Goal: Task Accomplishment & Management: Manage account settings

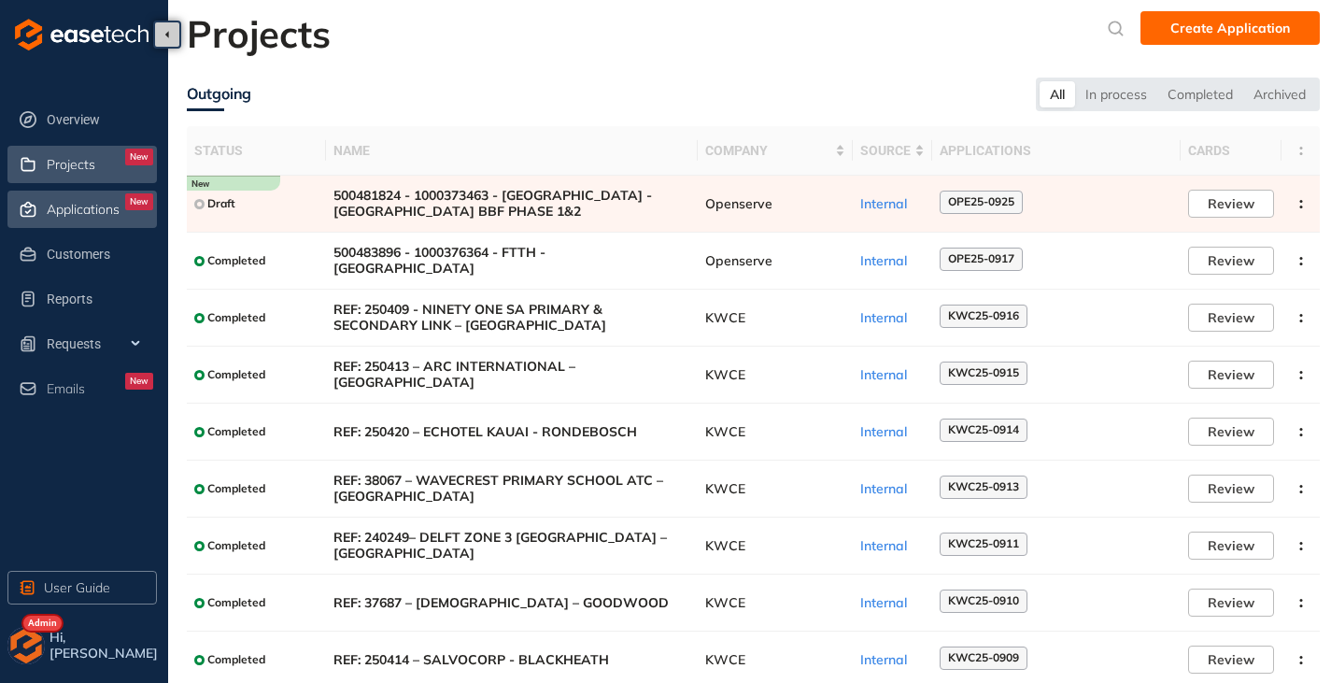
click at [63, 205] on span "Applications" at bounding box center [83, 210] width 73 height 16
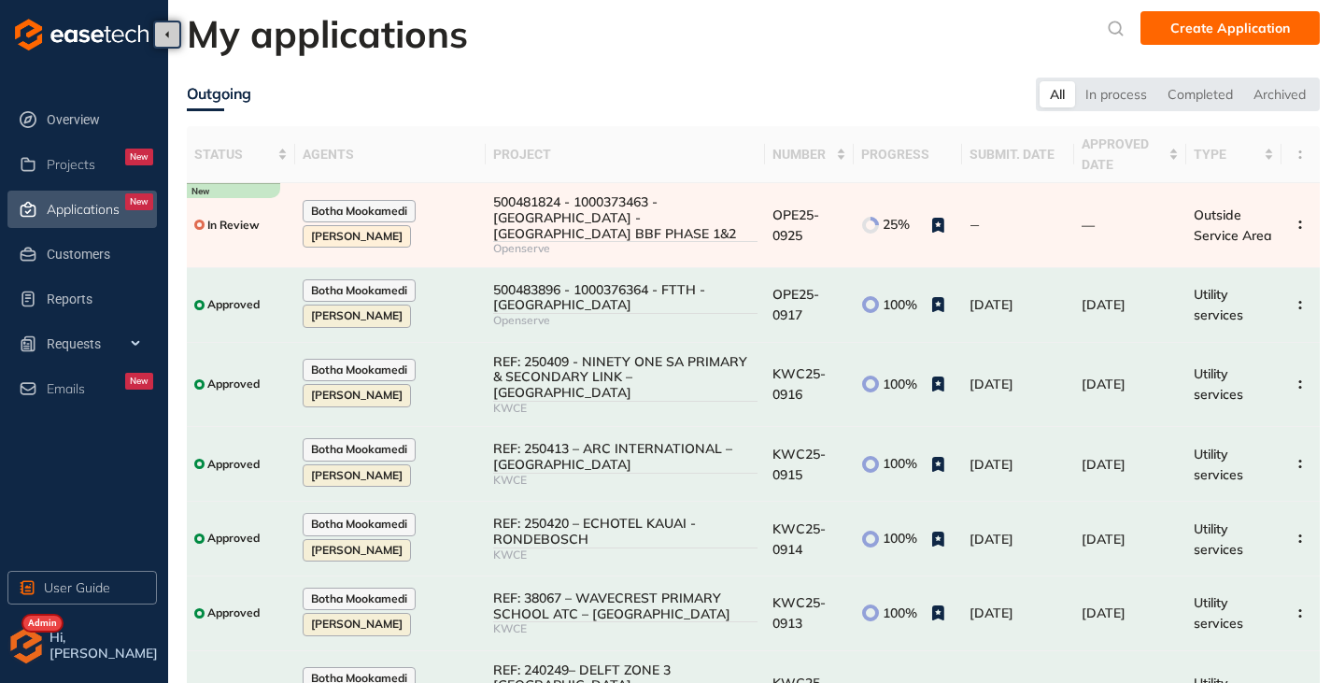
click at [23, 666] on div "Overview Projects New Applications New Customers Reports Requests Emails New Us…" at bounding box center [84, 341] width 168 height 683
click at [22, 652] on img "button" at bounding box center [25, 645] width 37 height 37
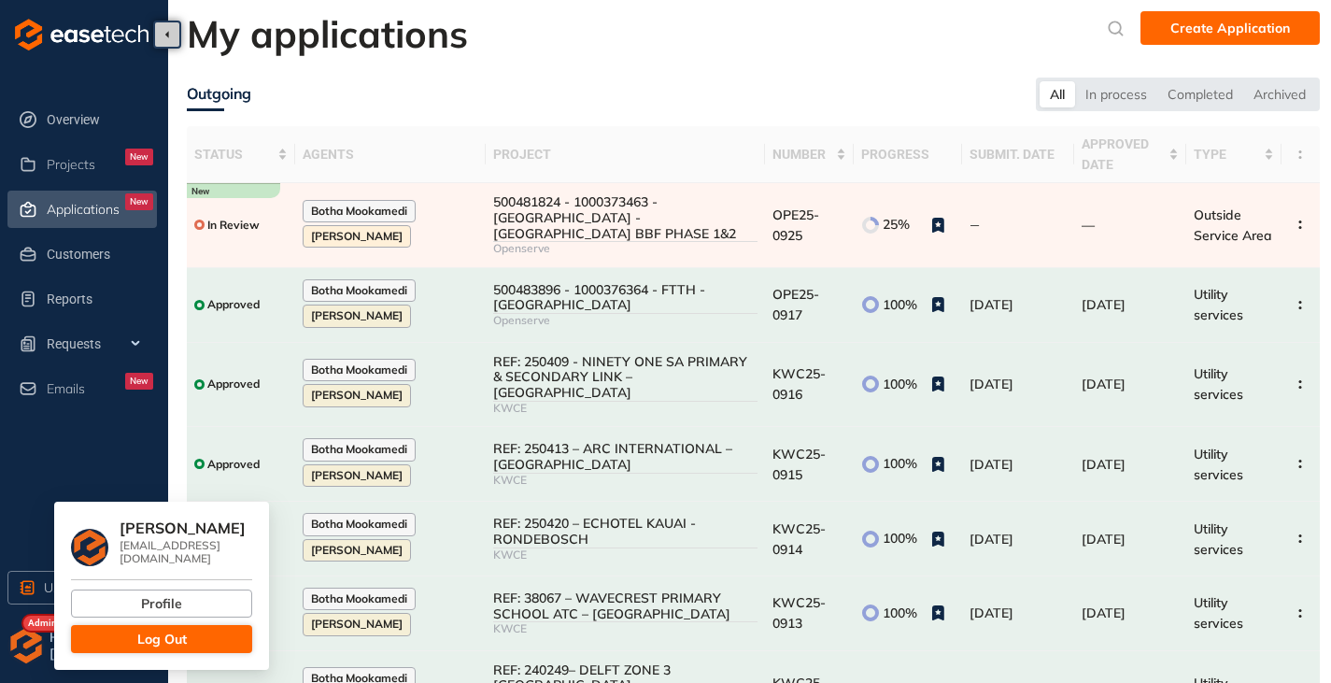
click at [182, 635] on span "Log Out" at bounding box center [161, 639] width 49 height 21
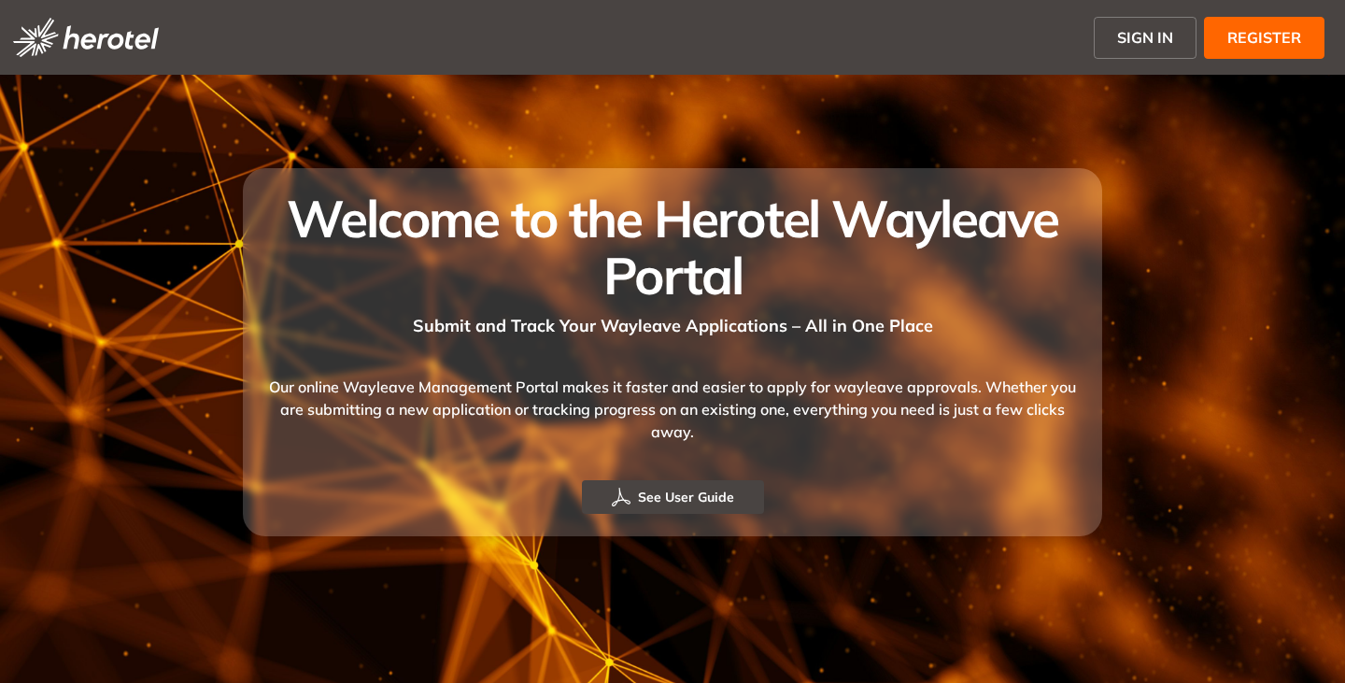
click at [1145, 48] on span "SIGN IN" at bounding box center [1145, 37] width 56 height 22
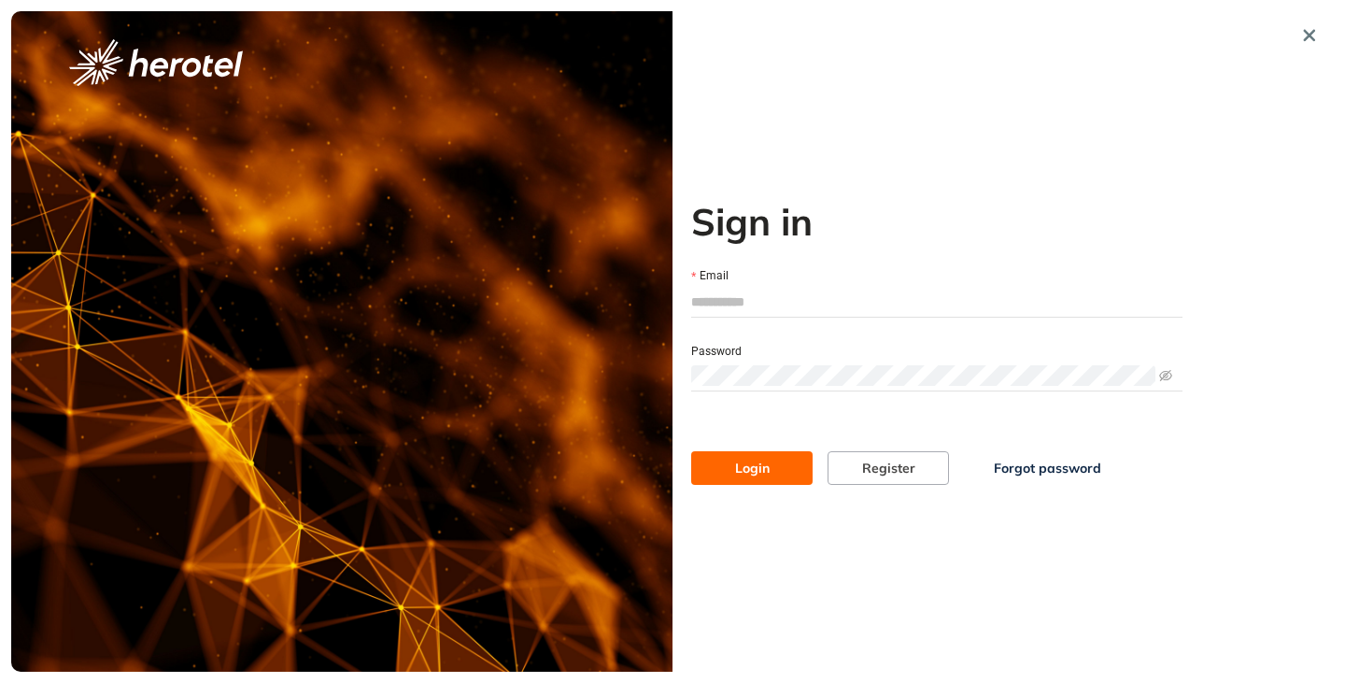
click at [757, 296] on input "Email" at bounding box center [936, 302] width 491 height 28
click at [754, 455] on button "Login" at bounding box center [751, 468] width 121 height 34
click at [826, 300] on input "**********" at bounding box center [936, 302] width 491 height 28
type input "*"
type input "**********"
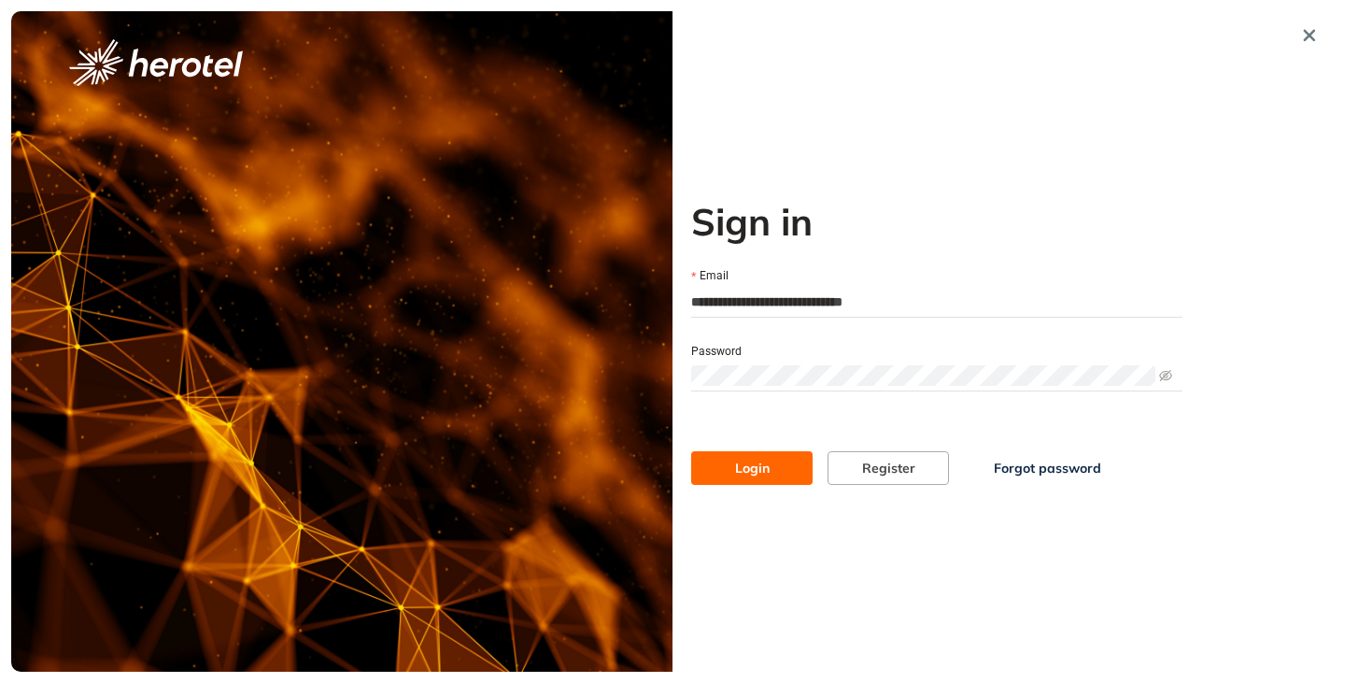
click at [691, 451] on button "Login" at bounding box center [751, 468] width 121 height 34
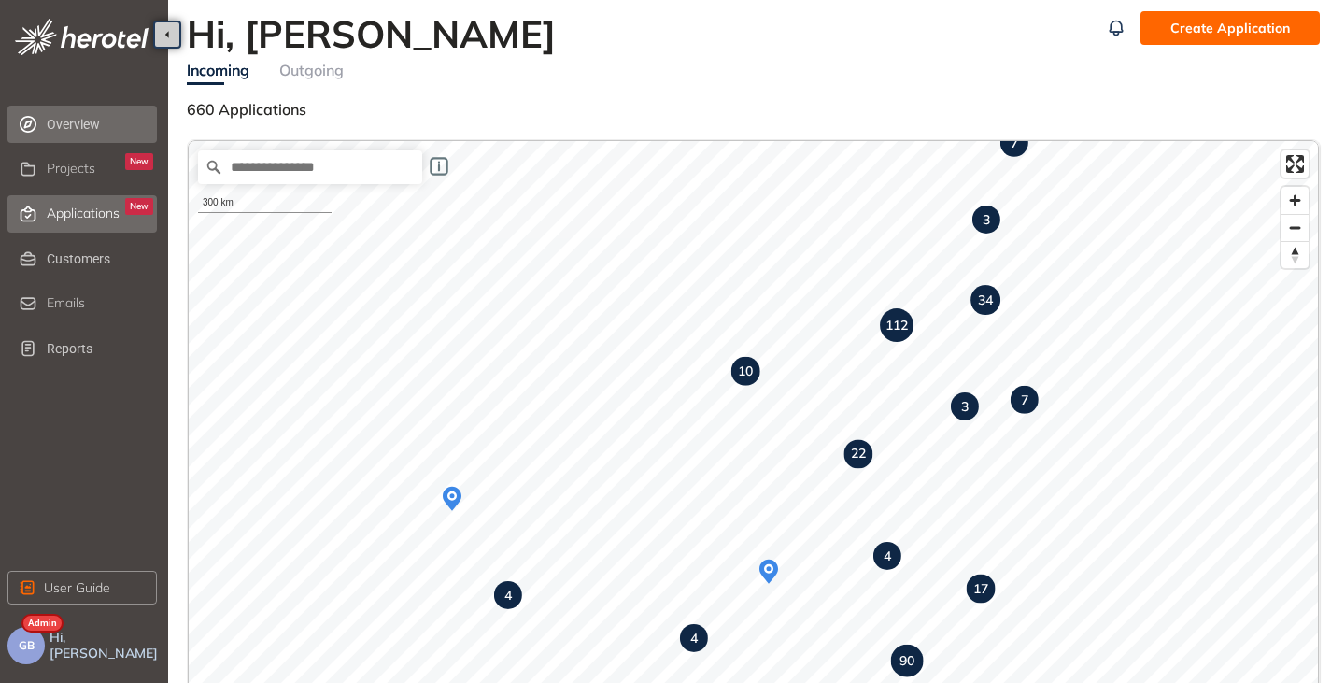
click at [96, 218] on span "Applications" at bounding box center [83, 213] width 73 height 16
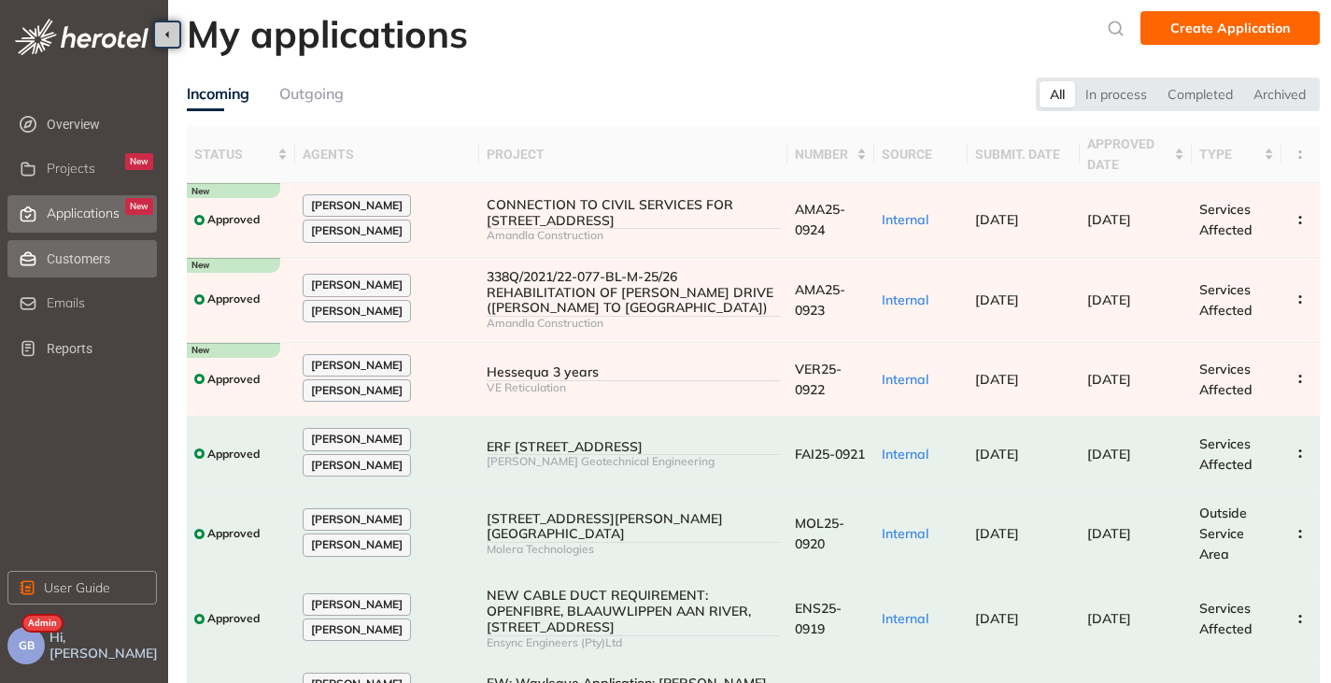
click at [93, 252] on span "Customers" at bounding box center [100, 258] width 106 height 37
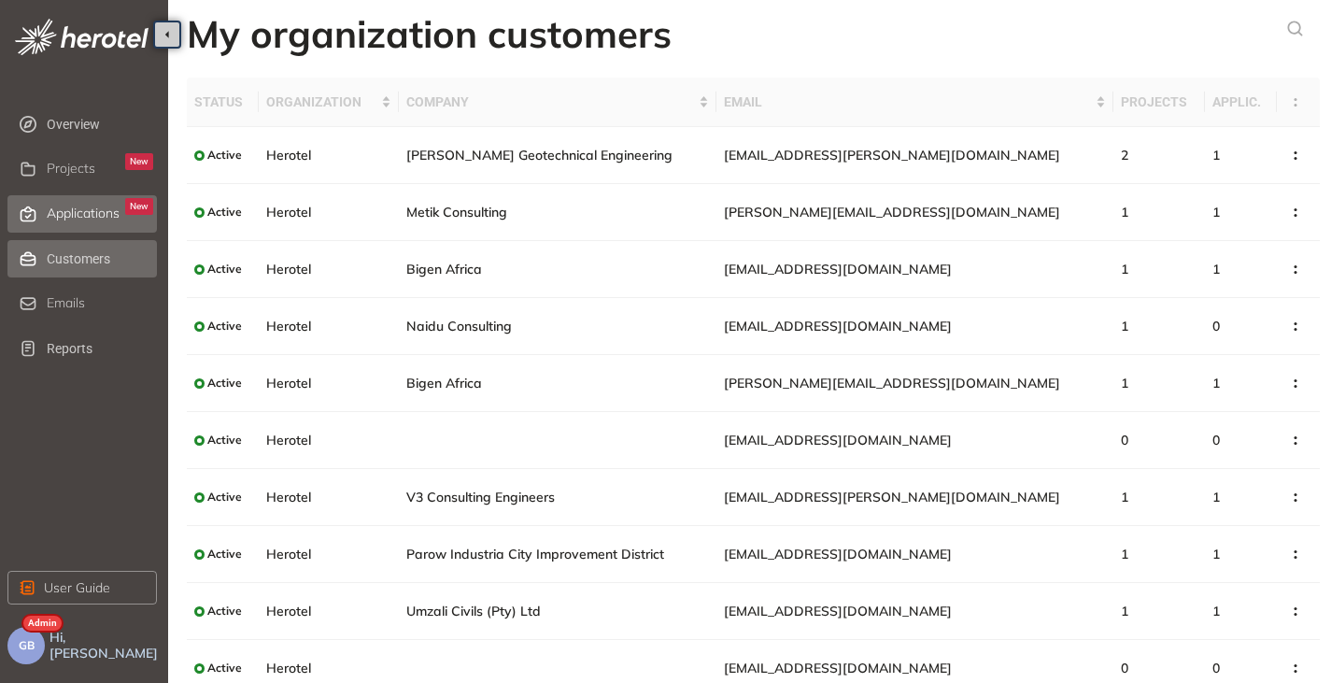
click at [75, 212] on span "Applications" at bounding box center [83, 213] width 73 height 16
